Goal: Transaction & Acquisition: Purchase product/service

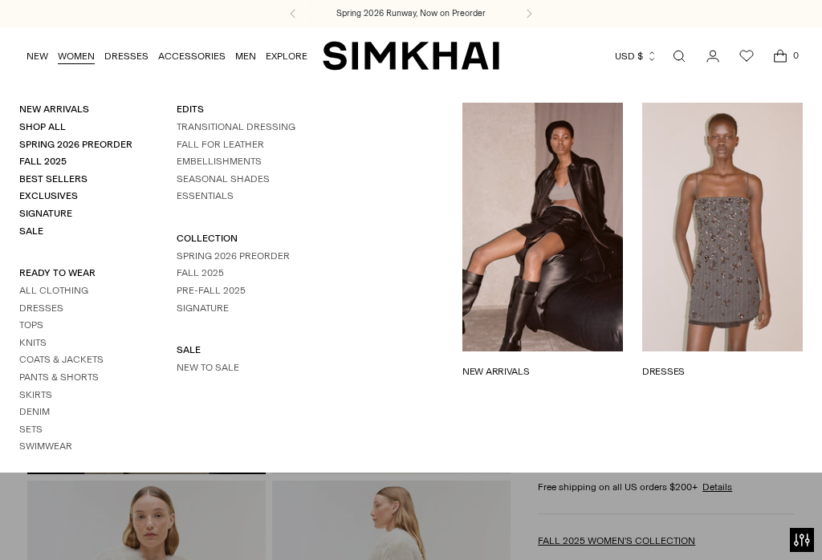
click at [76, 63] on link "WOMEN" at bounding box center [76, 56] width 37 height 35
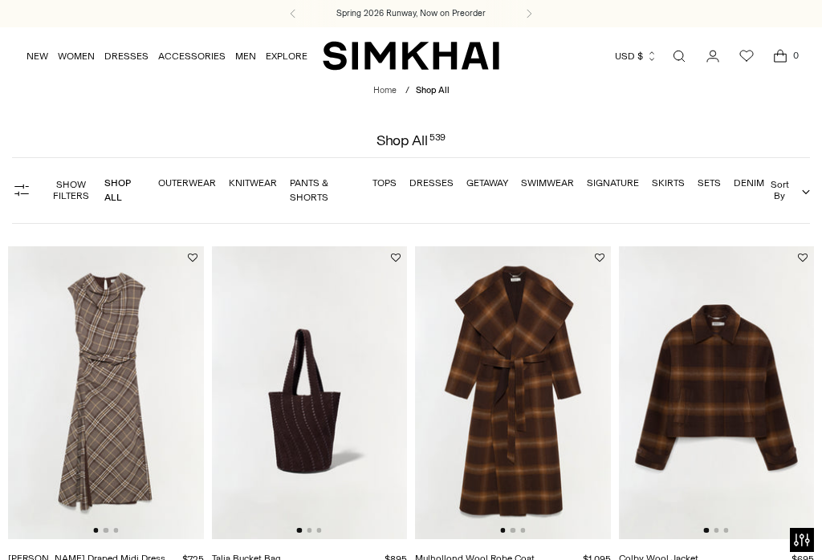
click at [183, 187] on link "Outerwear" at bounding box center [187, 182] width 58 height 11
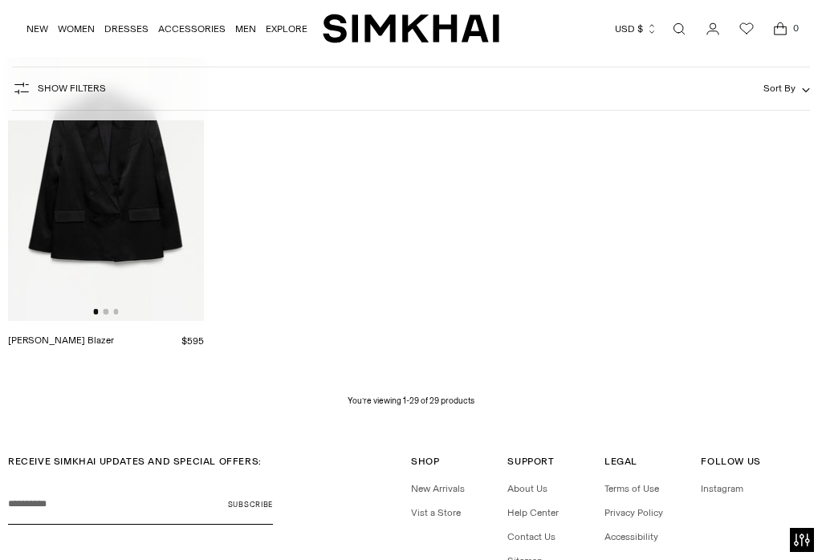
scroll to position [2773, 0]
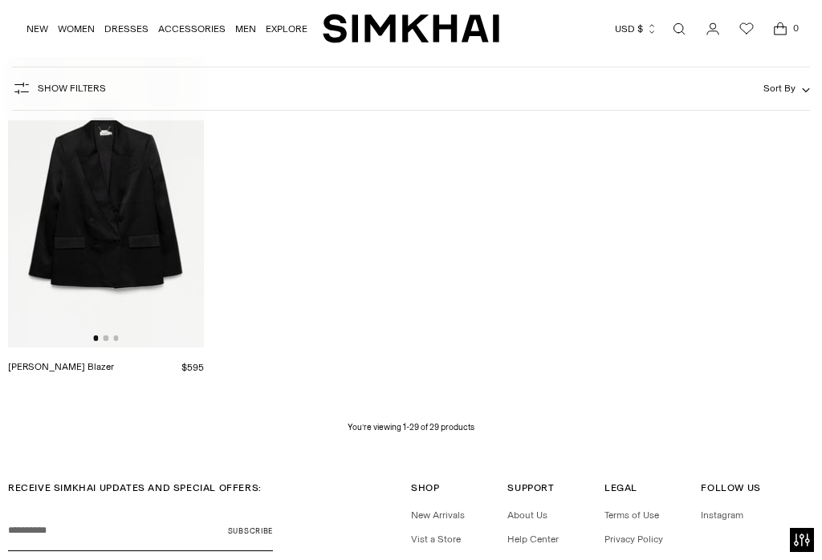
click at [61, 26] on link "WOMEN" at bounding box center [76, 28] width 37 height 35
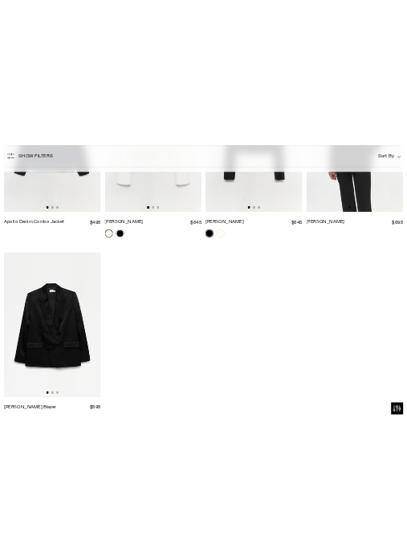
scroll to position [4813, 0]
